Goal: Task Accomplishment & Management: Manage account settings

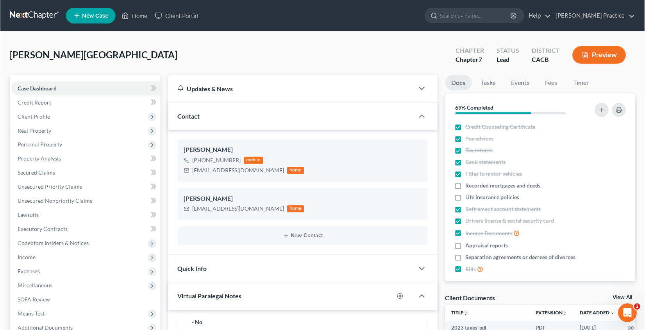
scroll to position [160, 0]
click at [599, 14] on link "[PERSON_NAME] Practice" at bounding box center [593, 16] width 83 height 14
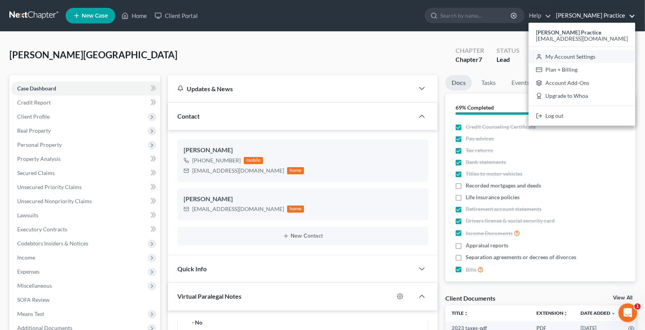
click at [543, 56] on icon at bounding box center [539, 56] width 6 height 9
select select "29"
select select "4"
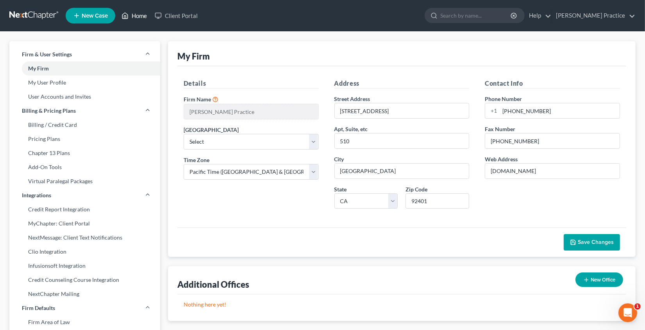
click at [137, 14] on link "Home" at bounding box center [134, 16] width 33 height 14
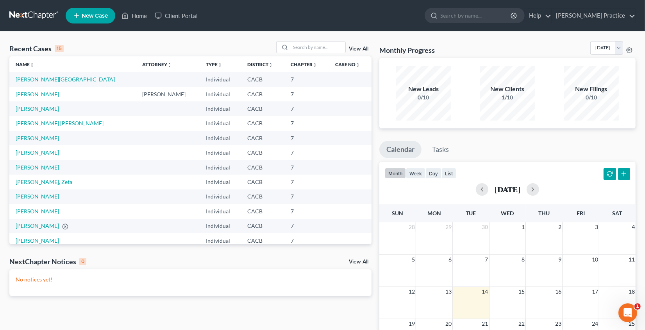
click at [47, 82] on link "[PERSON_NAME][GEOGRAPHIC_DATA]" at bounding box center [65, 79] width 99 height 7
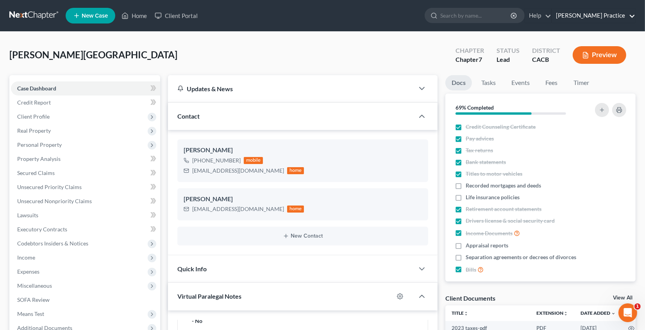
click at [615, 15] on link "[PERSON_NAME] Practice" at bounding box center [593, 16] width 83 height 14
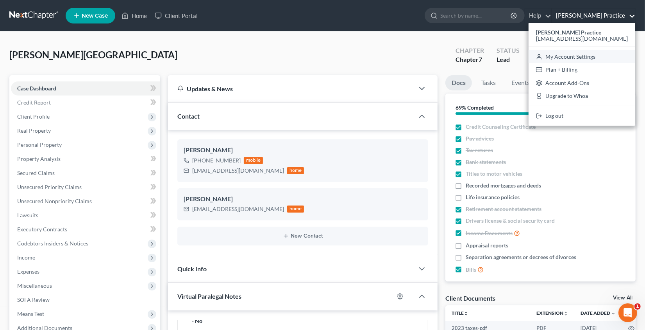
click at [589, 58] on link "My Account Settings" at bounding box center [582, 56] width 107 height 13
select select "7"
select select "29"
select select "4"
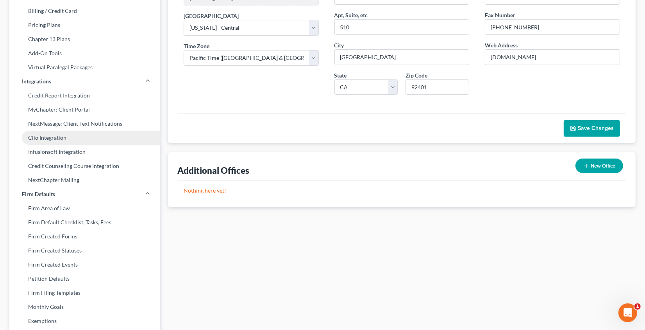
scroll to position [139, 0]
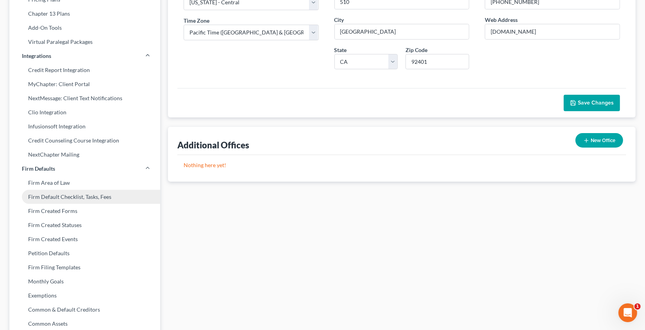
click at [58, 198] on link "Firm Default Checklist, Tasks, Fees" at bounding box center [84, 197] width 151 height 14
